Goal: Check status: Check status

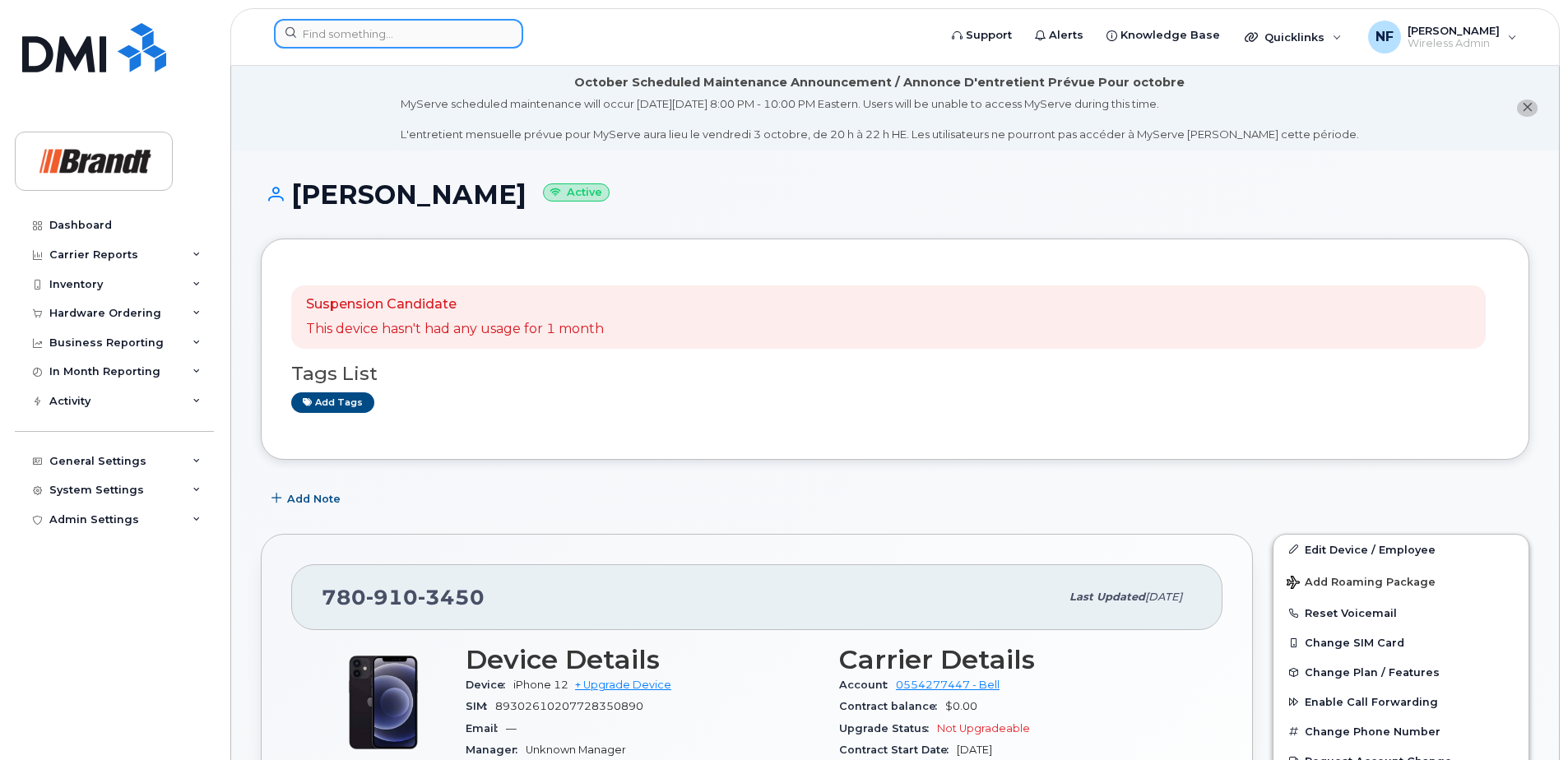
click at [401, 23] on input at bounding box center [398, 34] width 250 height 30
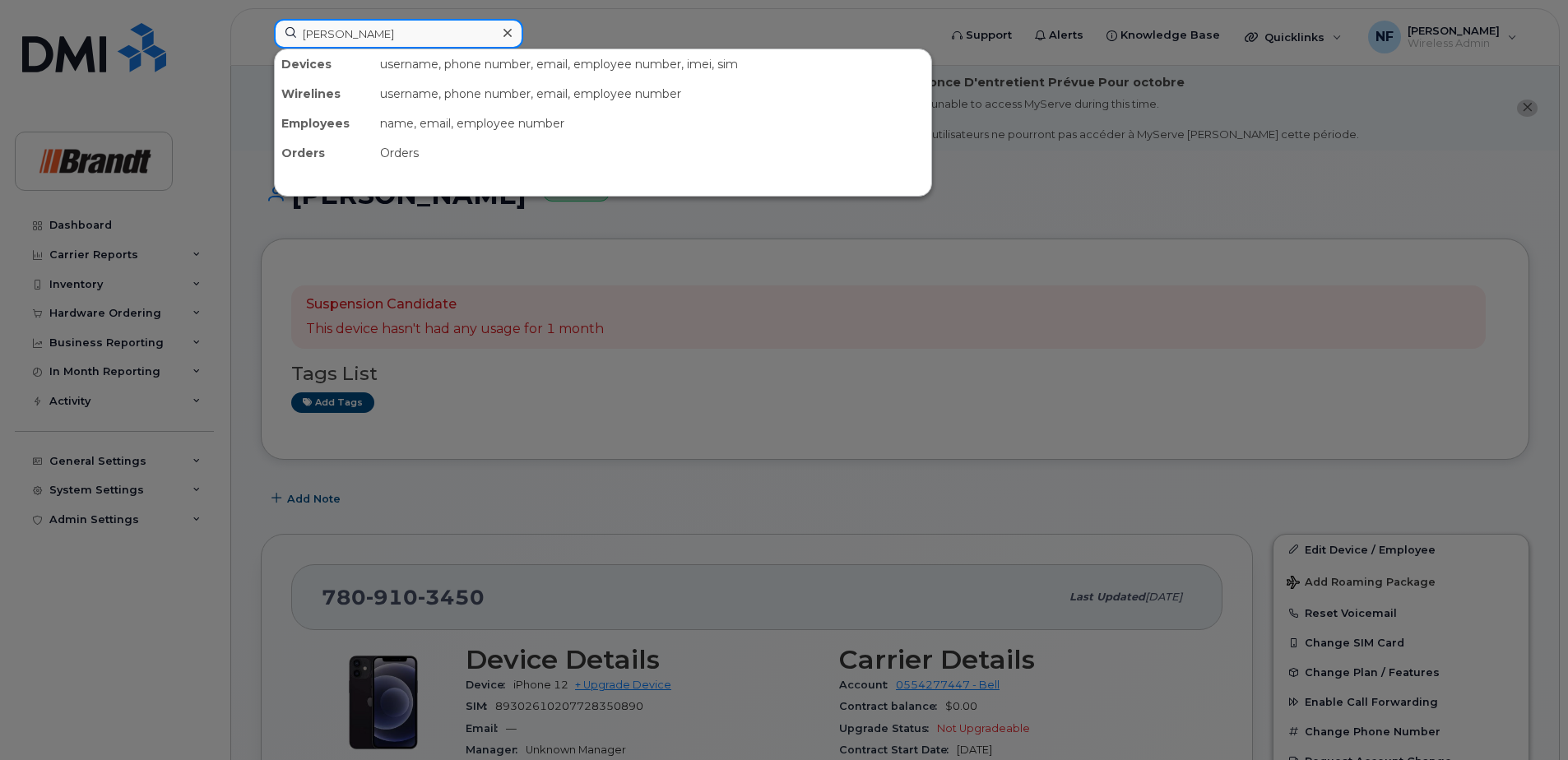
type input "jack shewan"
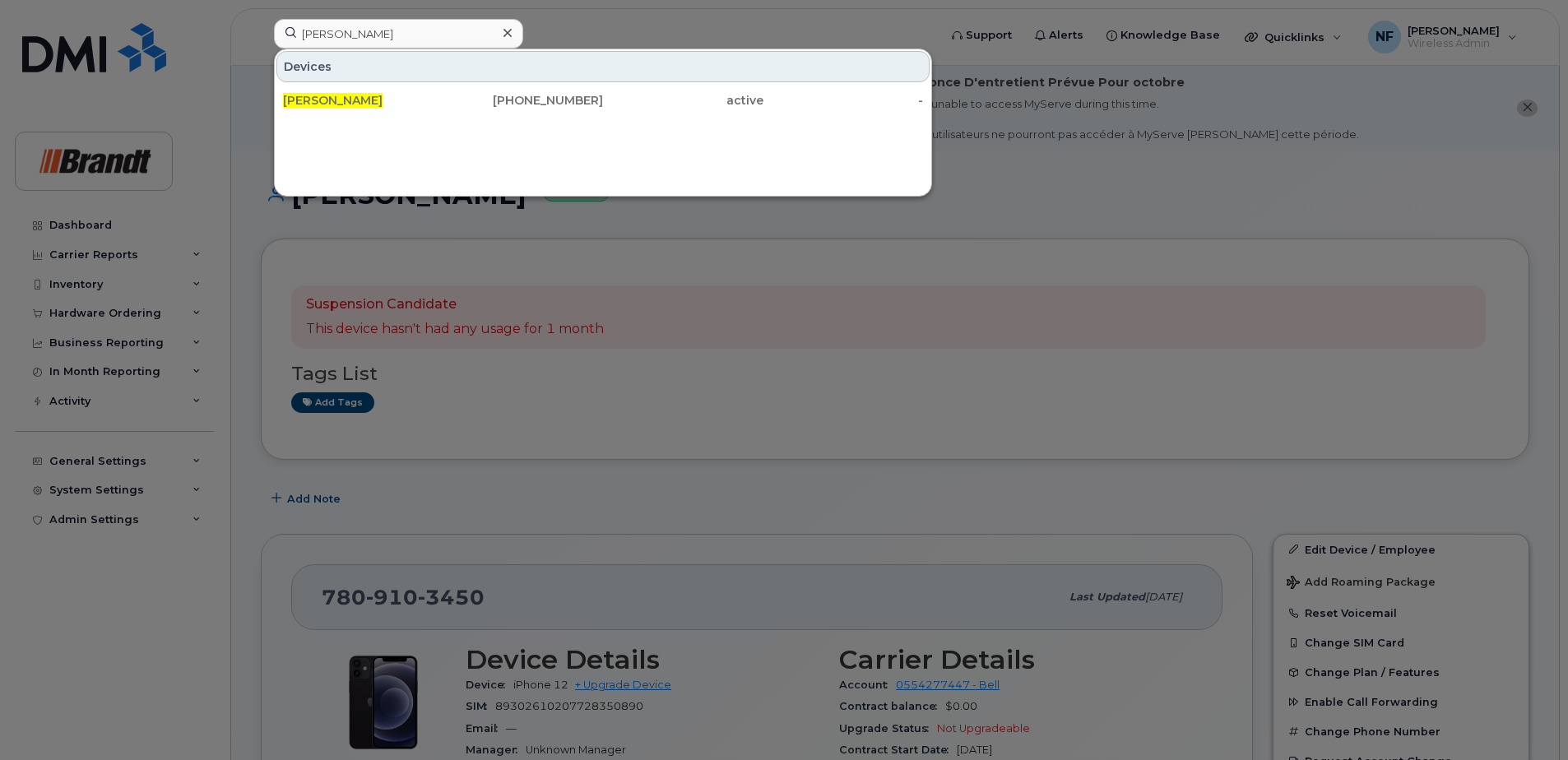
click at [425, 97] on div "[PERSON_NAME]" at bounding box center [363, 100] width 160 height 17
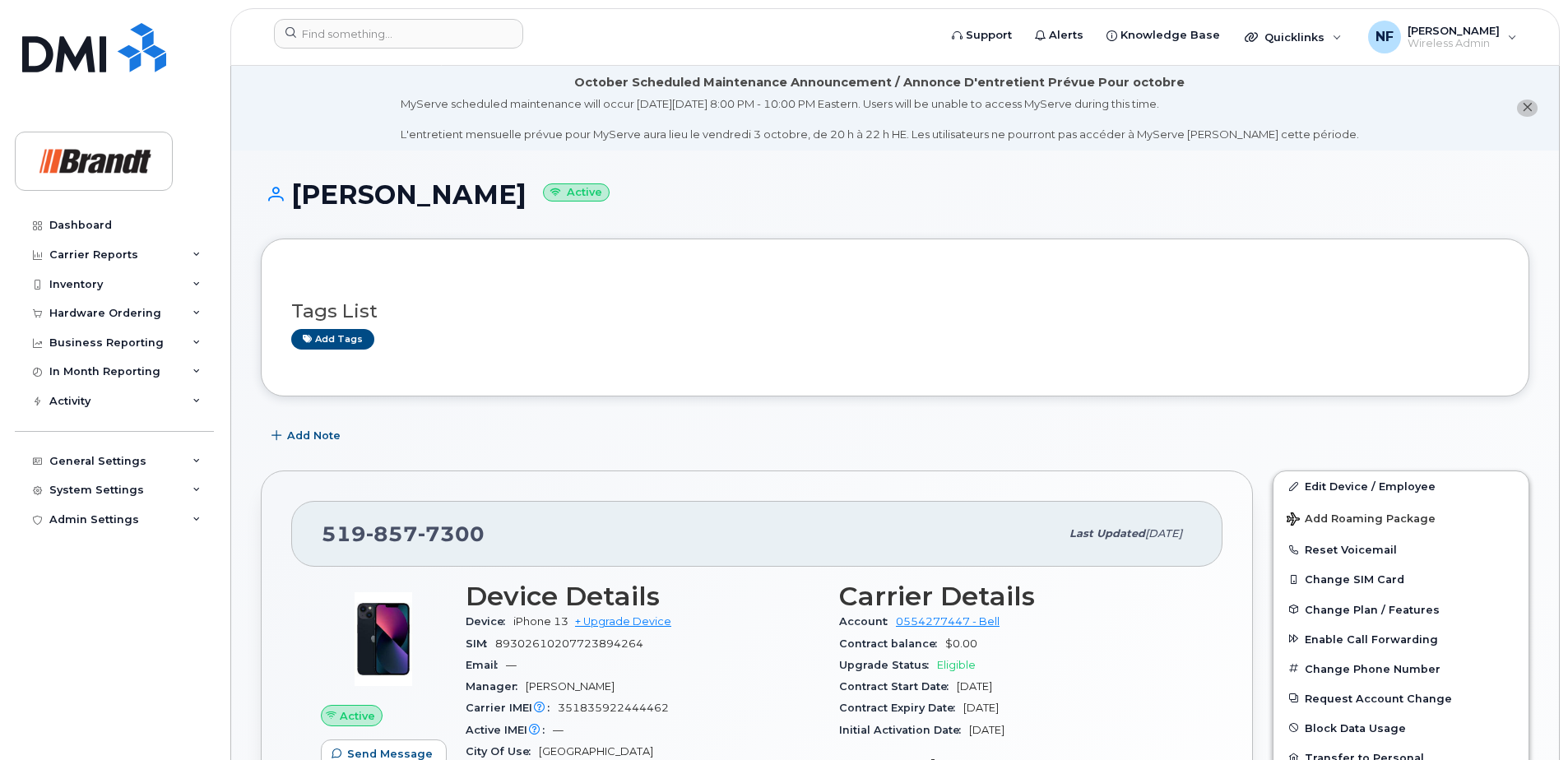
scroll to position [247, 0]
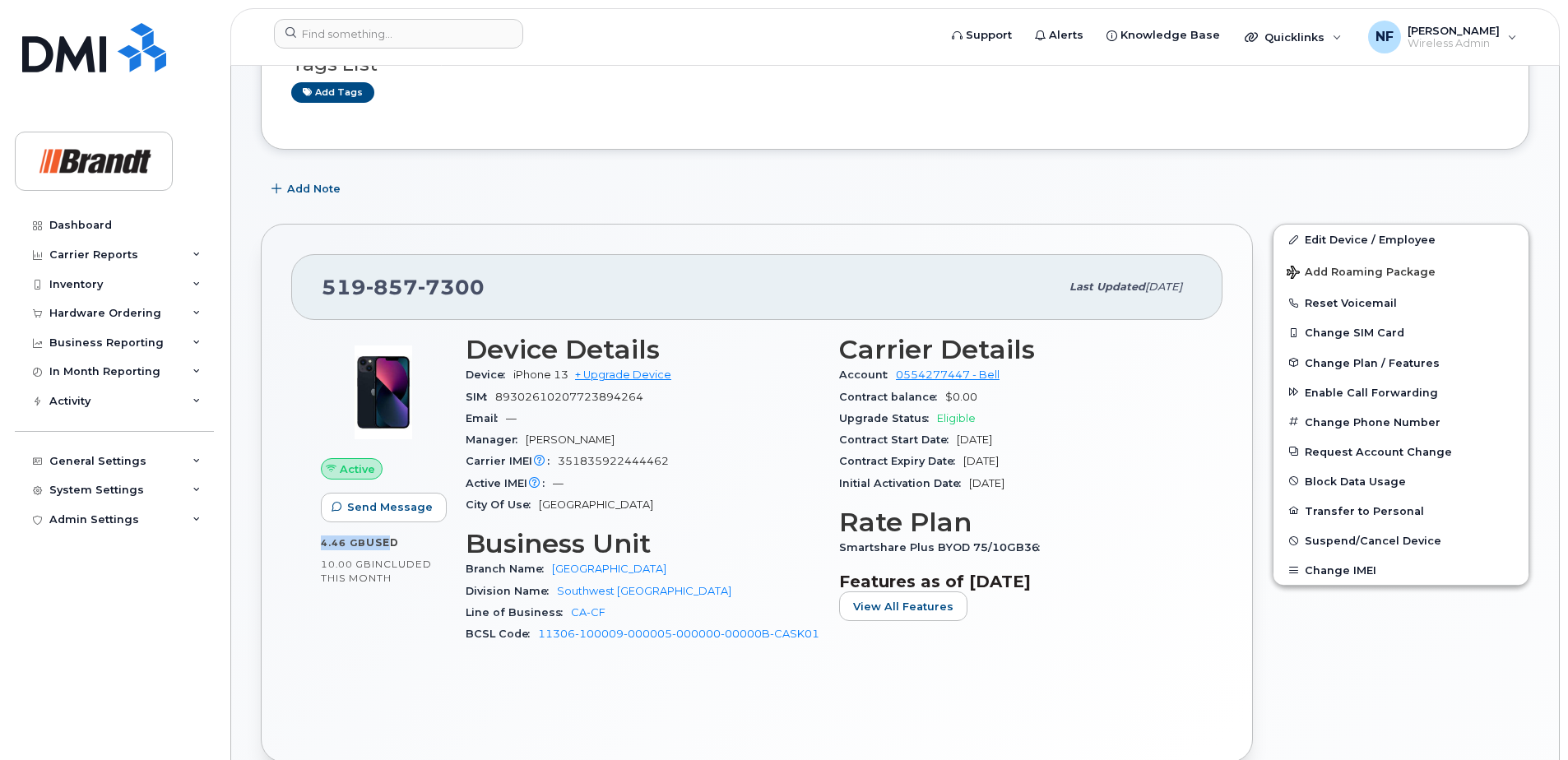
drag, startPoint x: 322, startPoint y: 545, endPoint x: 385, endPoint y: 549, distance: 63.1
click at [385, 549] on div "Active Send Message 4.46 GB  used 10.00 GB  included this month" at bounding box center [384, 497] width 144 height 343
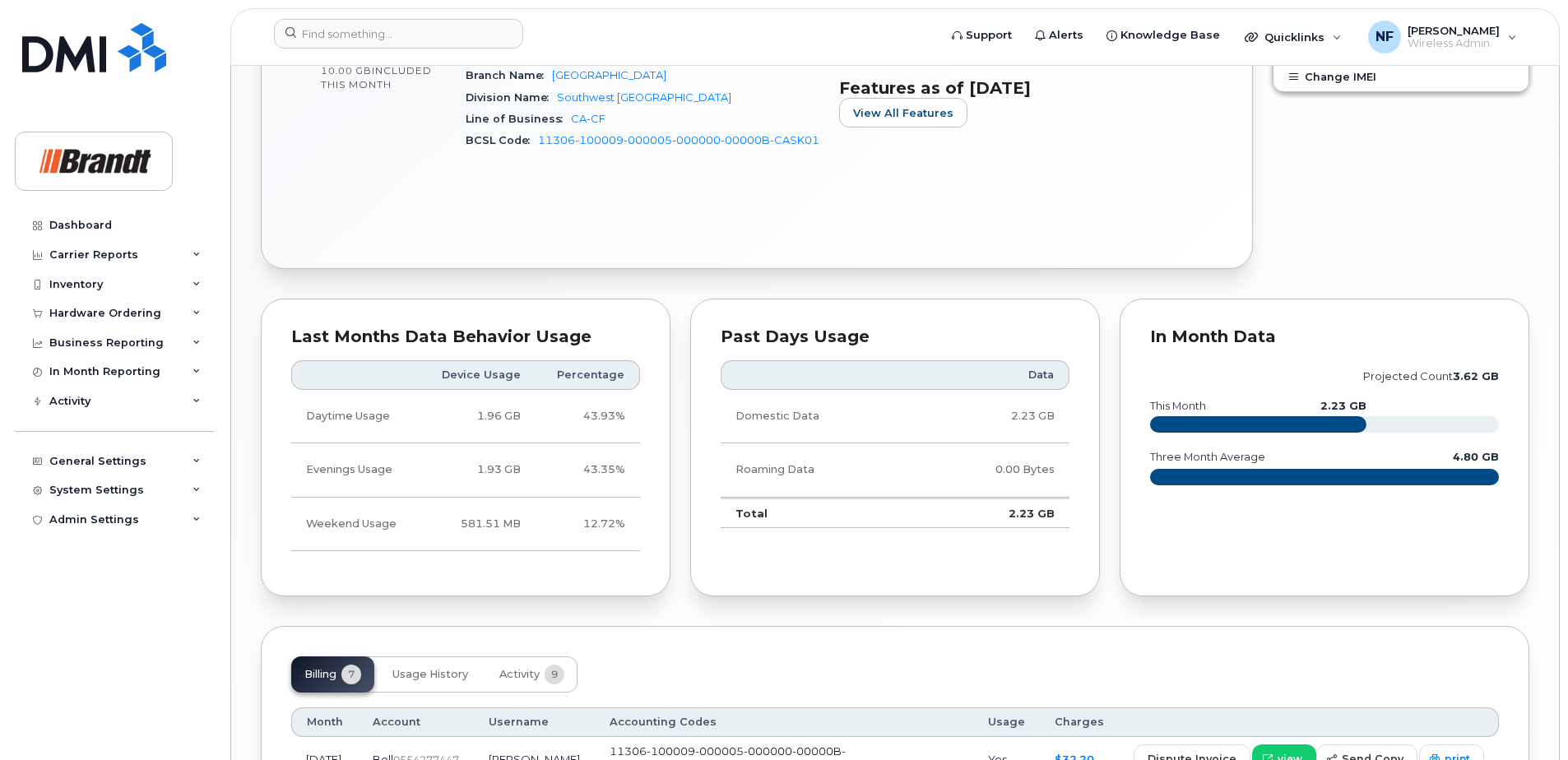
scroll to position [1210, 0]
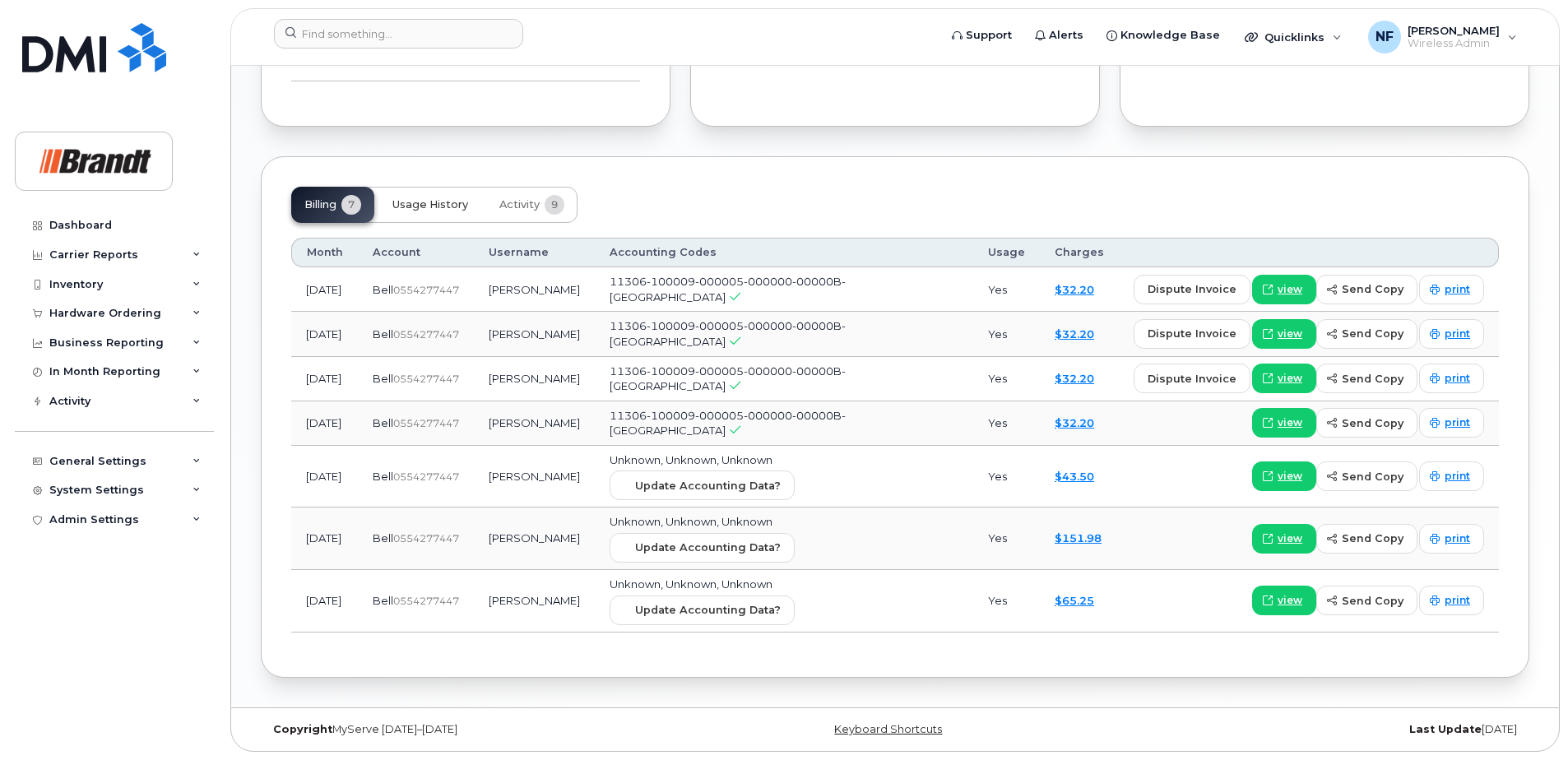
click at [459, 206] on span "Usage History" at bounding box center [430, 204] width 76 height 13
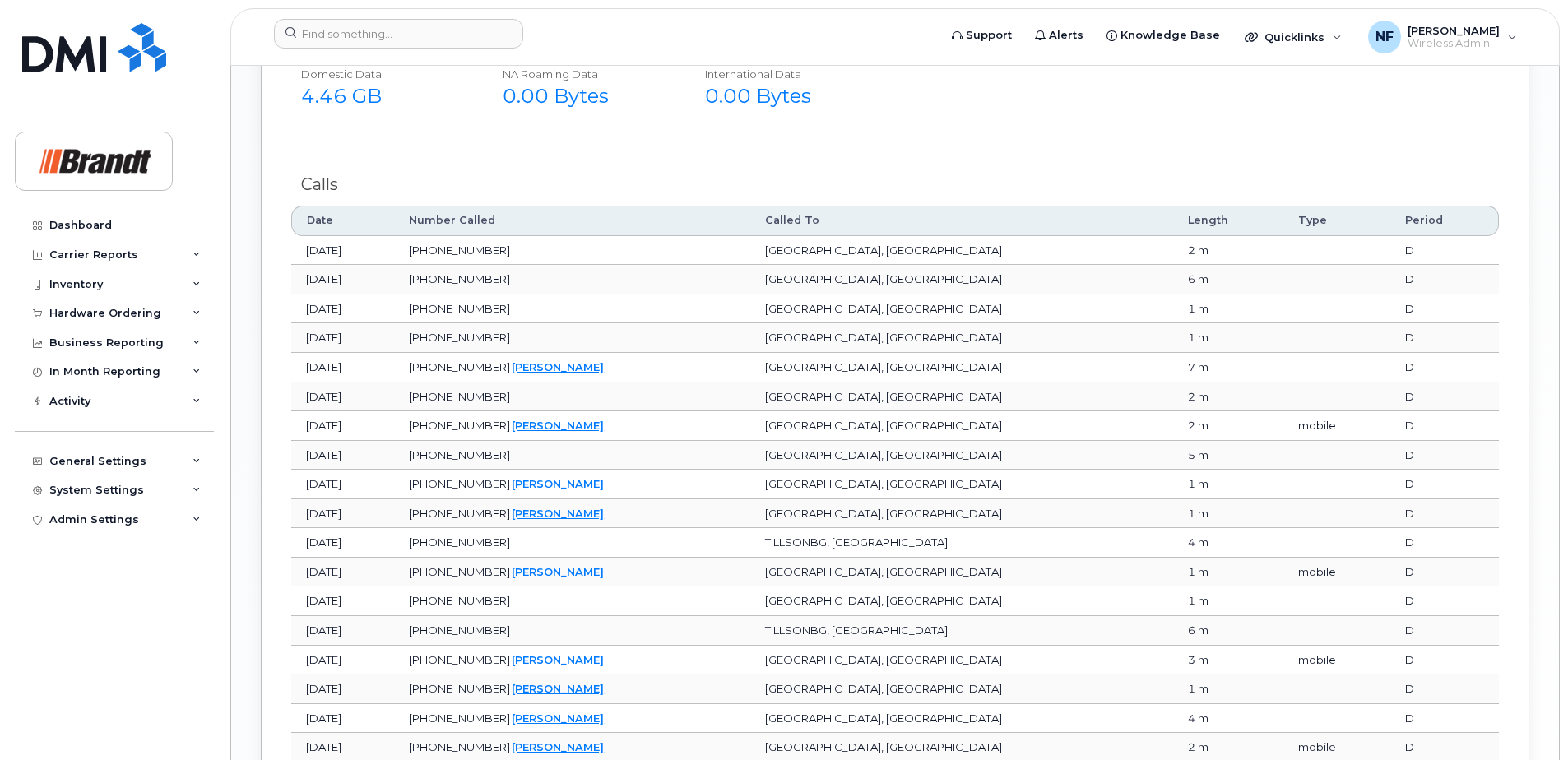
scroll to position [2027, 0]
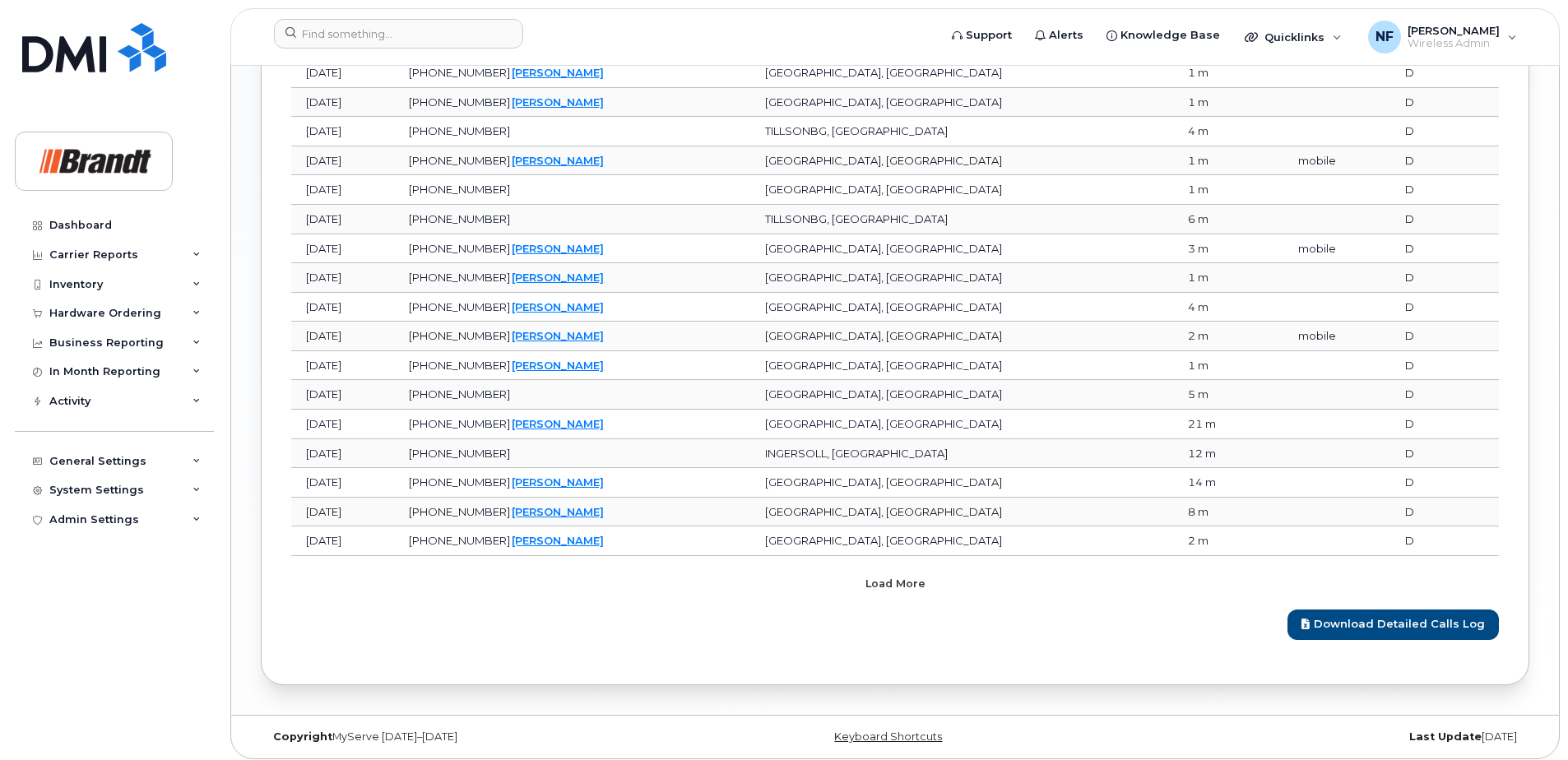
click at [910, 592] on button "Load more" at bounding box center [895, 584] width 494 height 30
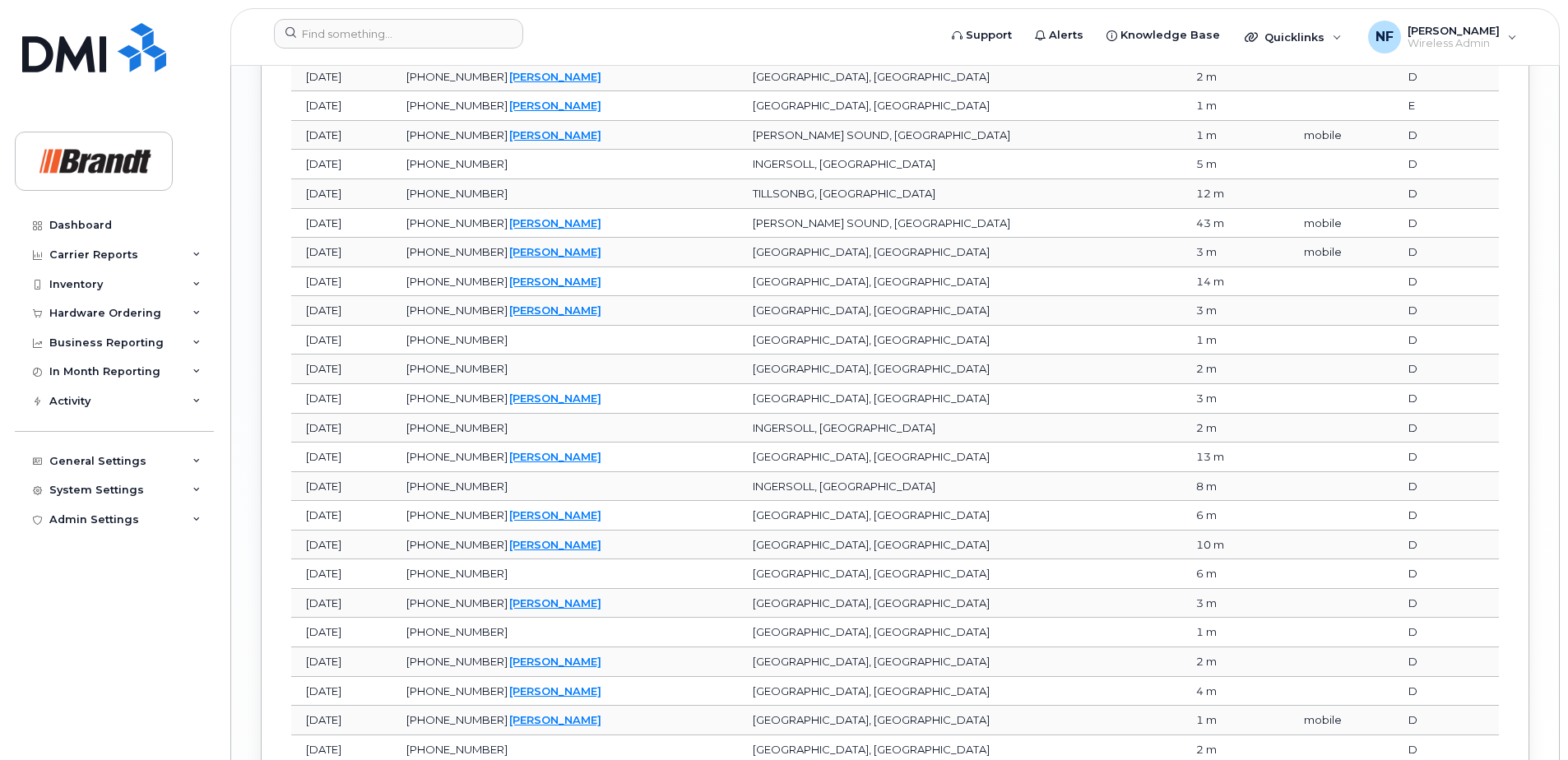
scroll to position [2765, 0]
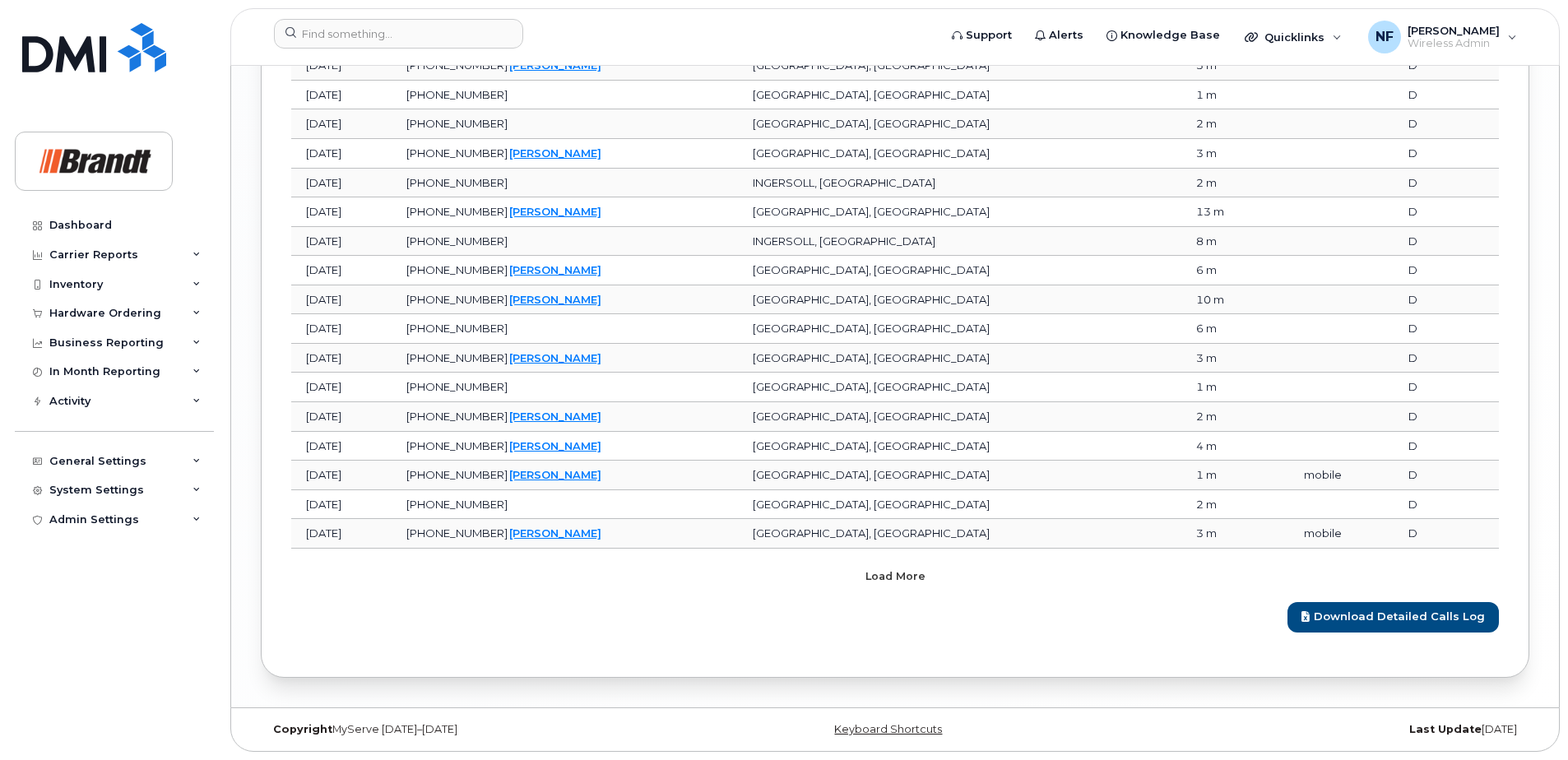
click at [908, 570] on span "Load more" at bounding box center [895, 577] width 60 height 16
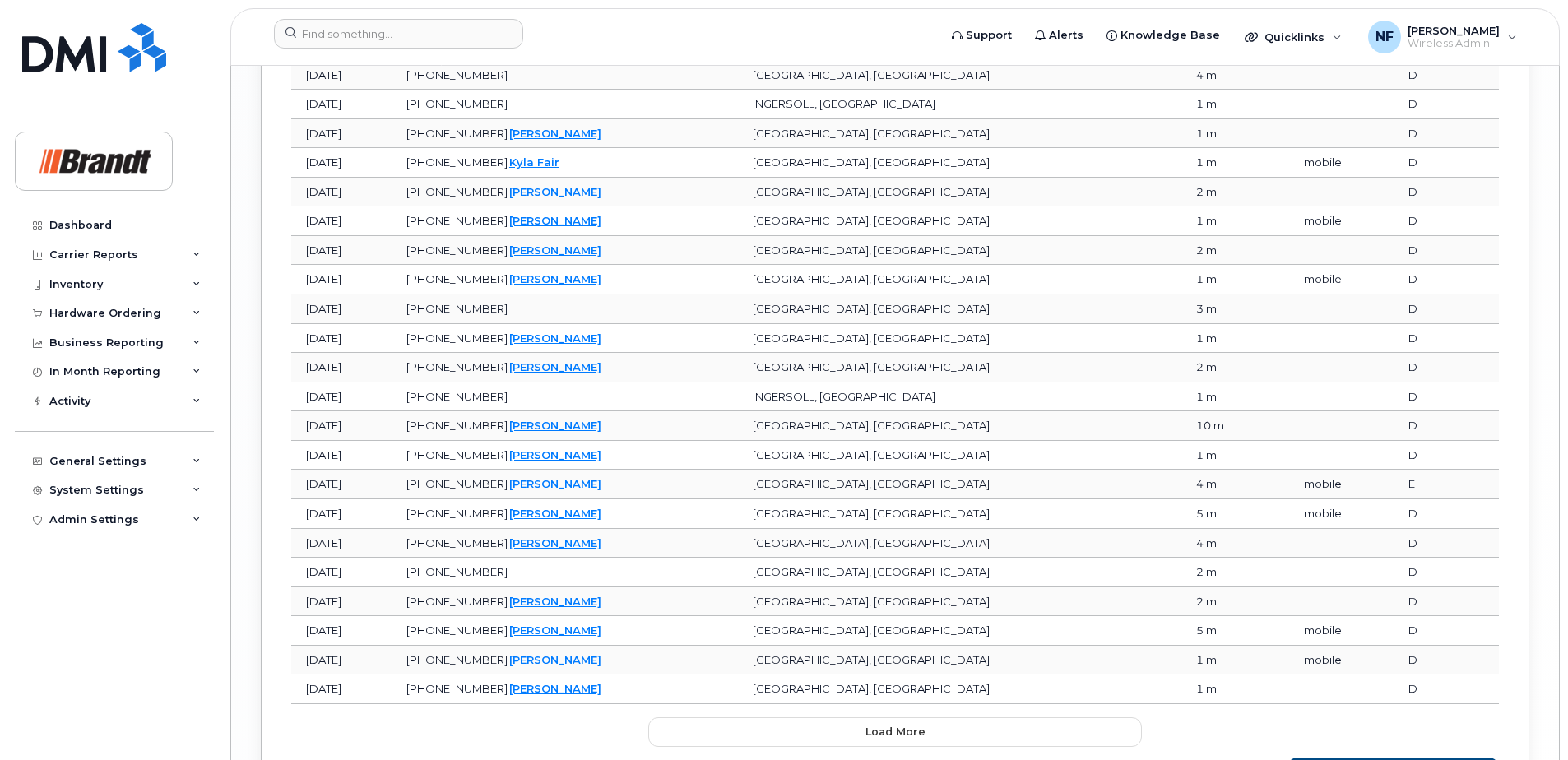
scroll to position [3497, 0]
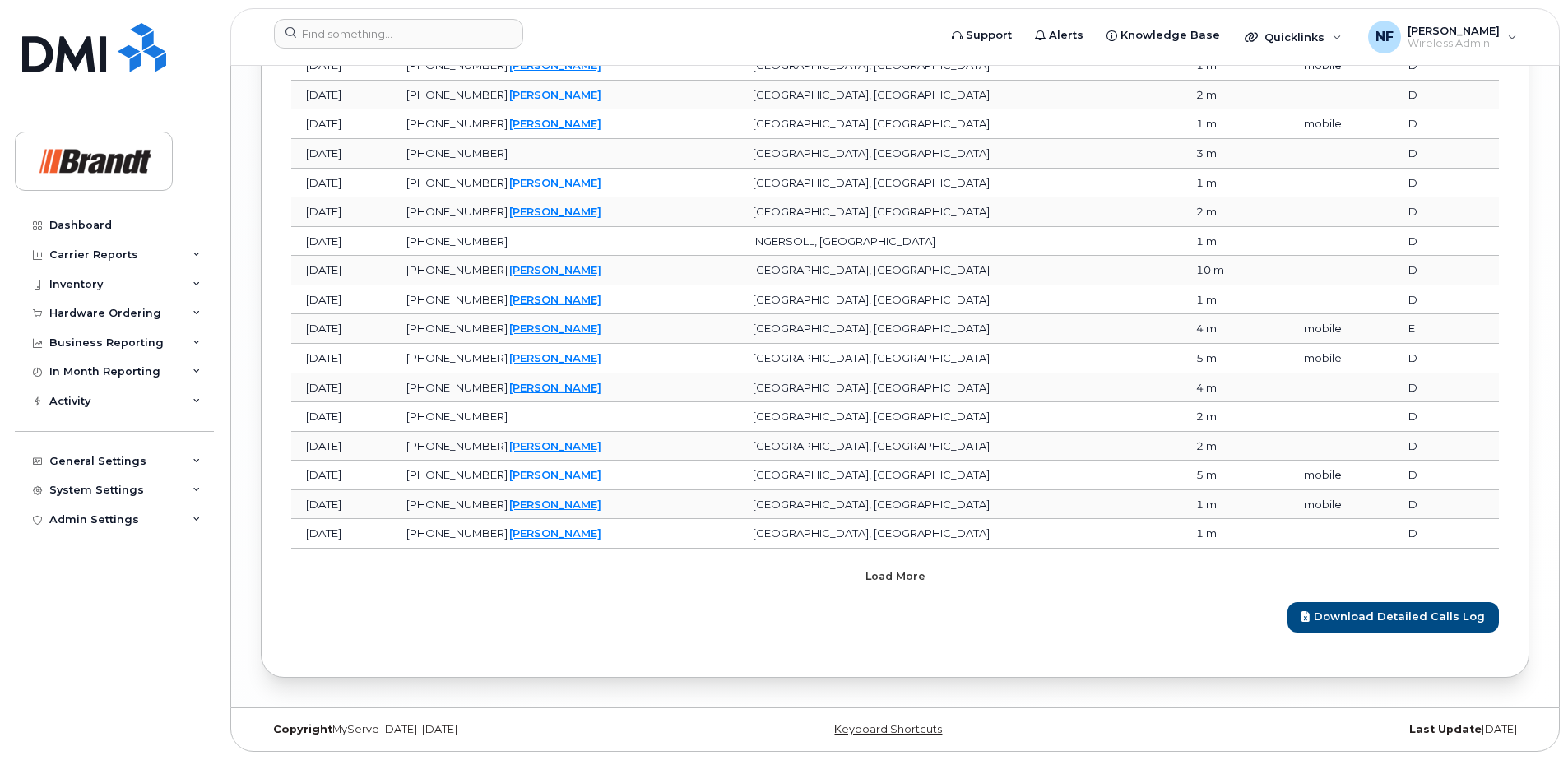
click at [891, 586] on button "Load more" at bounding box center [895, 577] width 494 height 30
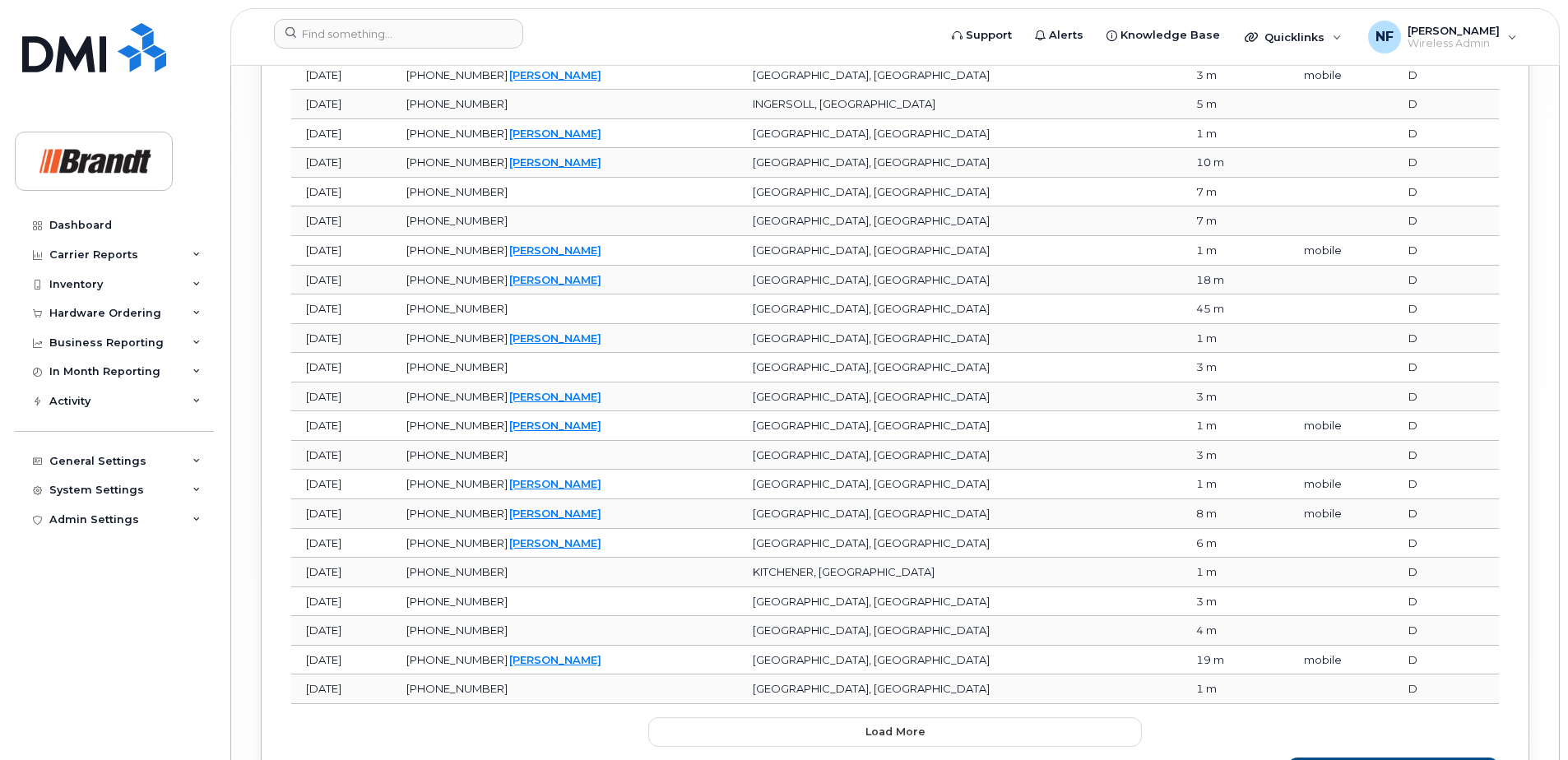
scroll to position [4228, 0]
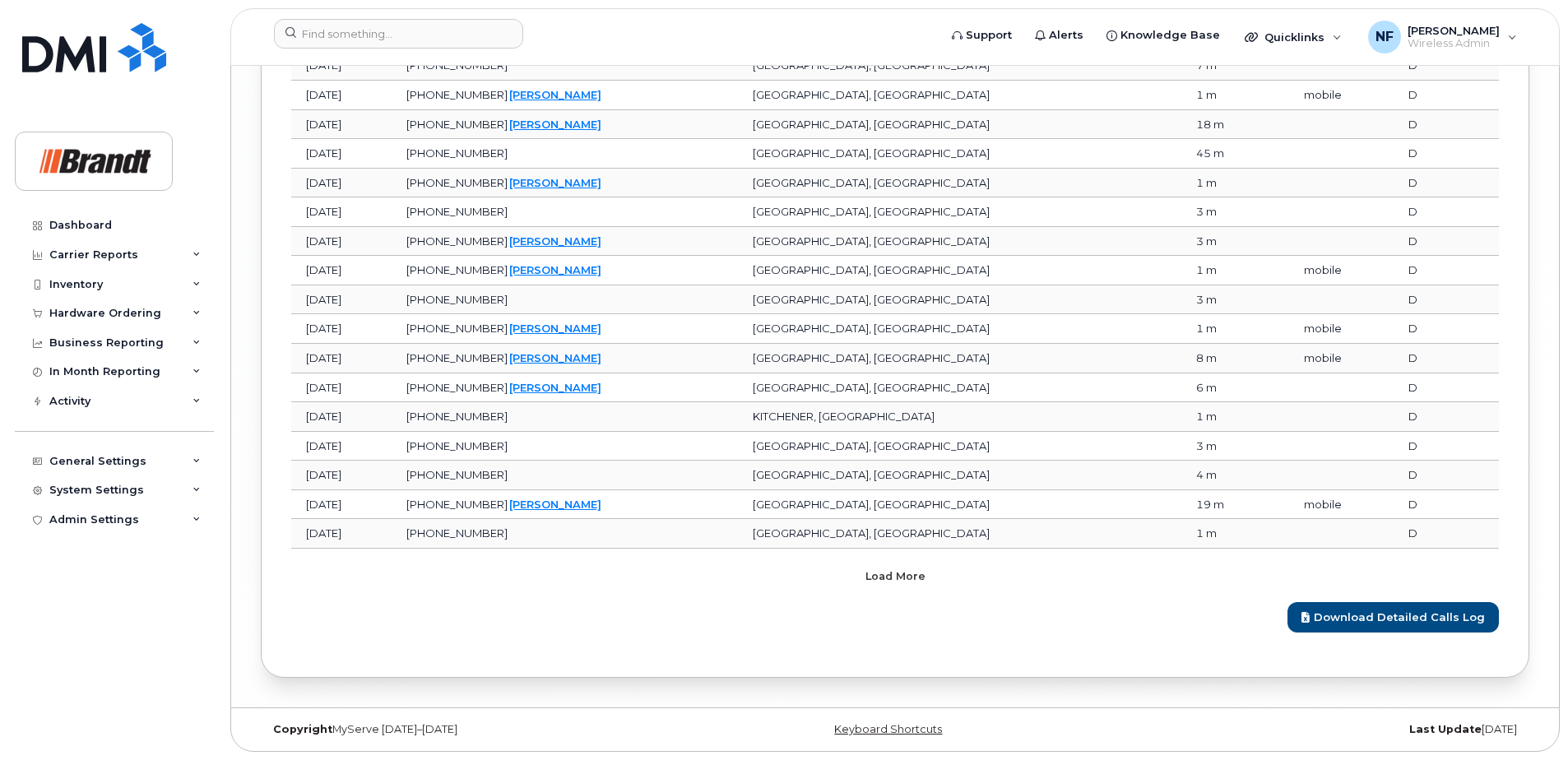
click at [875, 583] on span "Load more" at bounding box center [895, 577] width 60 height 16
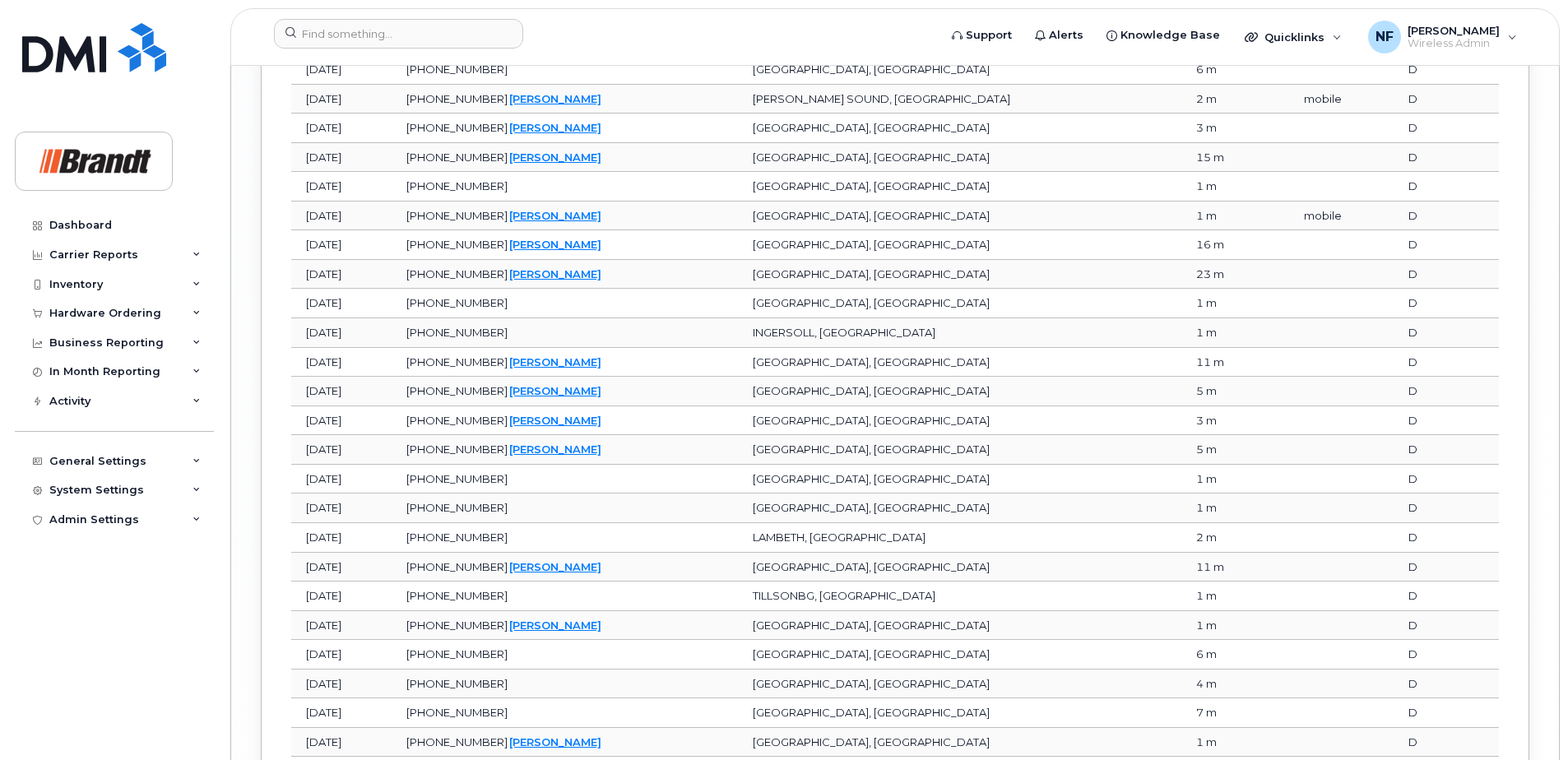
scroll to position [4959, 0]
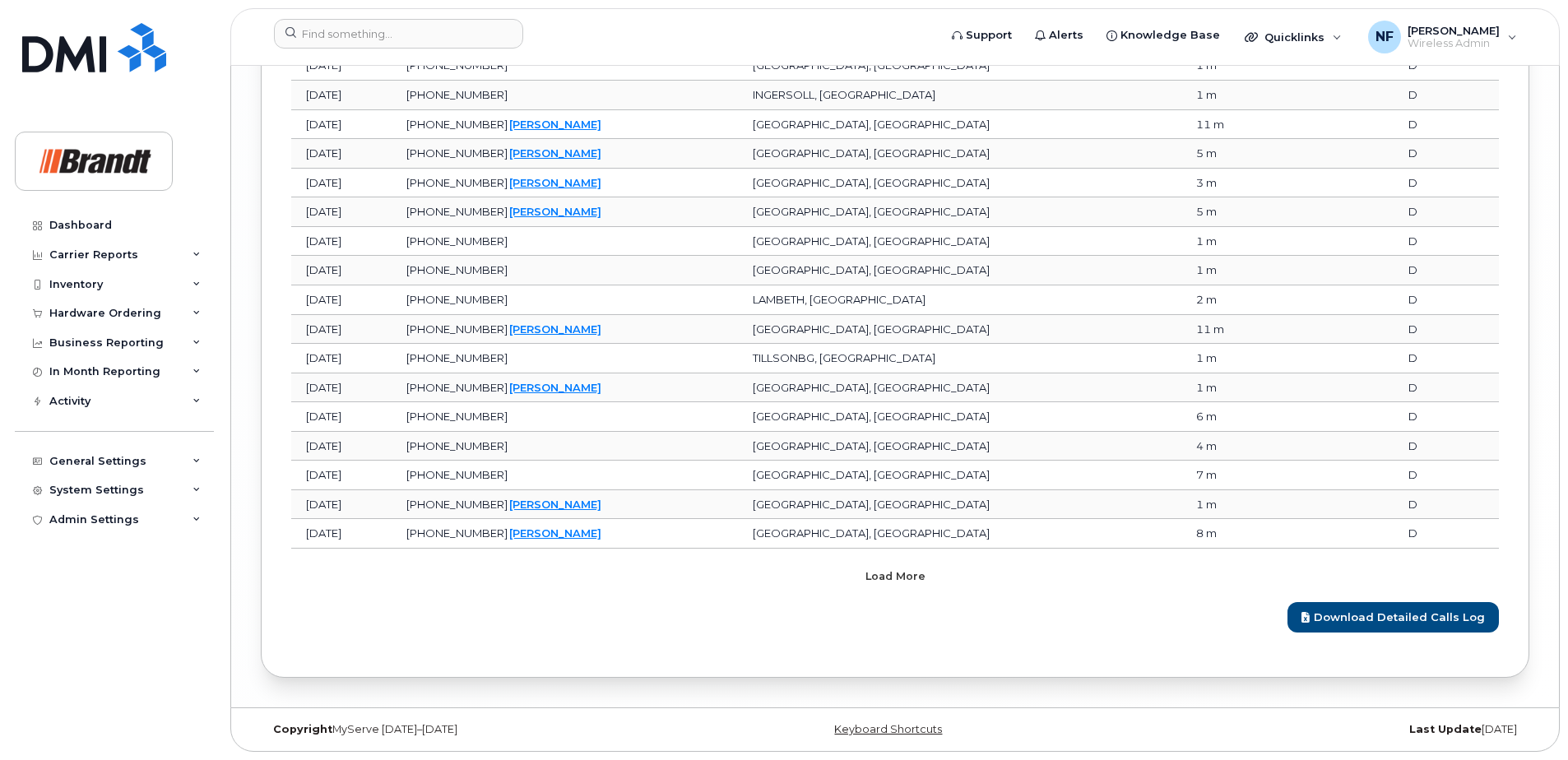
click at [891, 576] on span "Load more" at bounding box center [895, 577] width 60 height 16
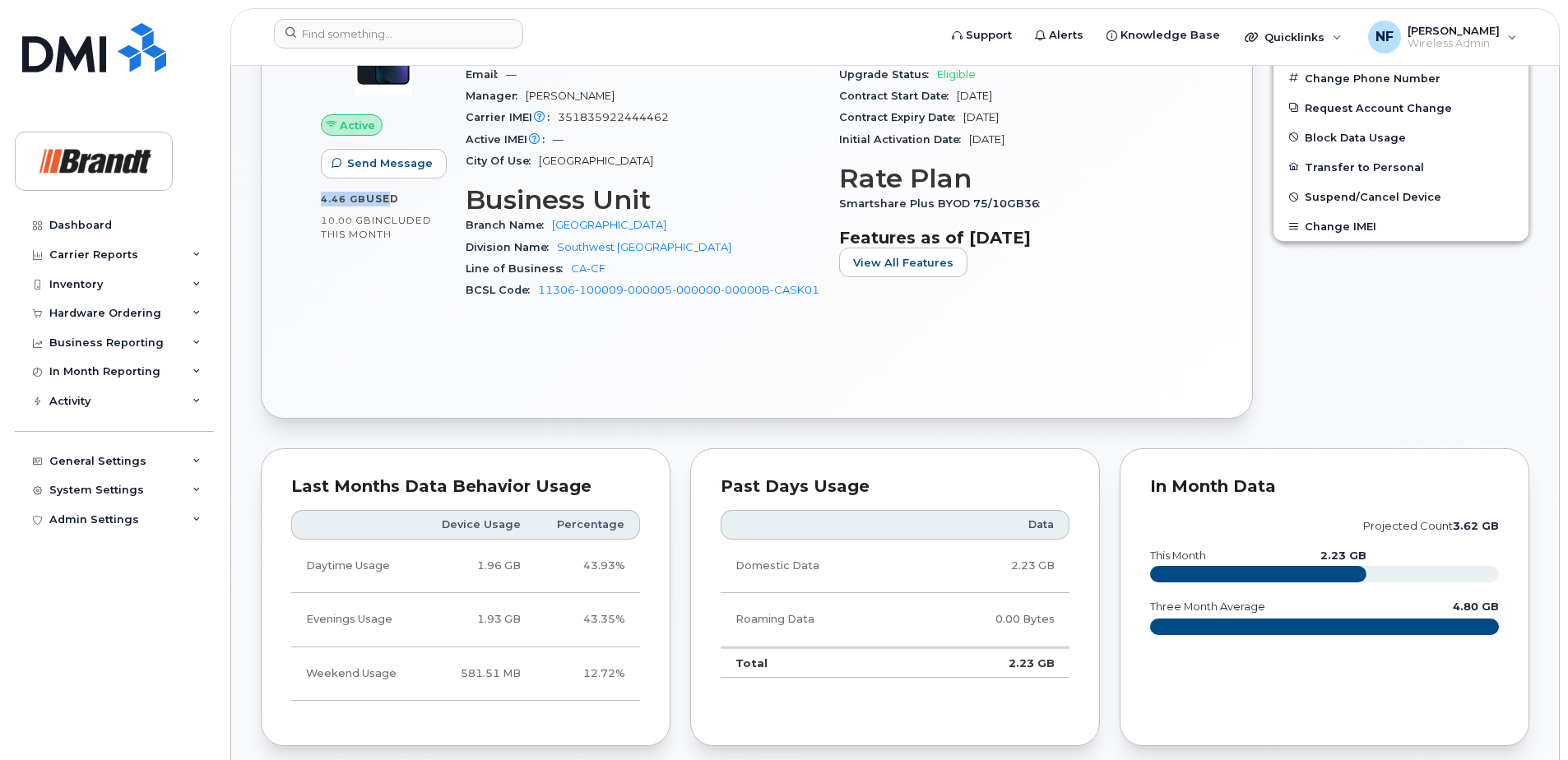
scroll to position [15, 0]
